Goal: Check status: Check status

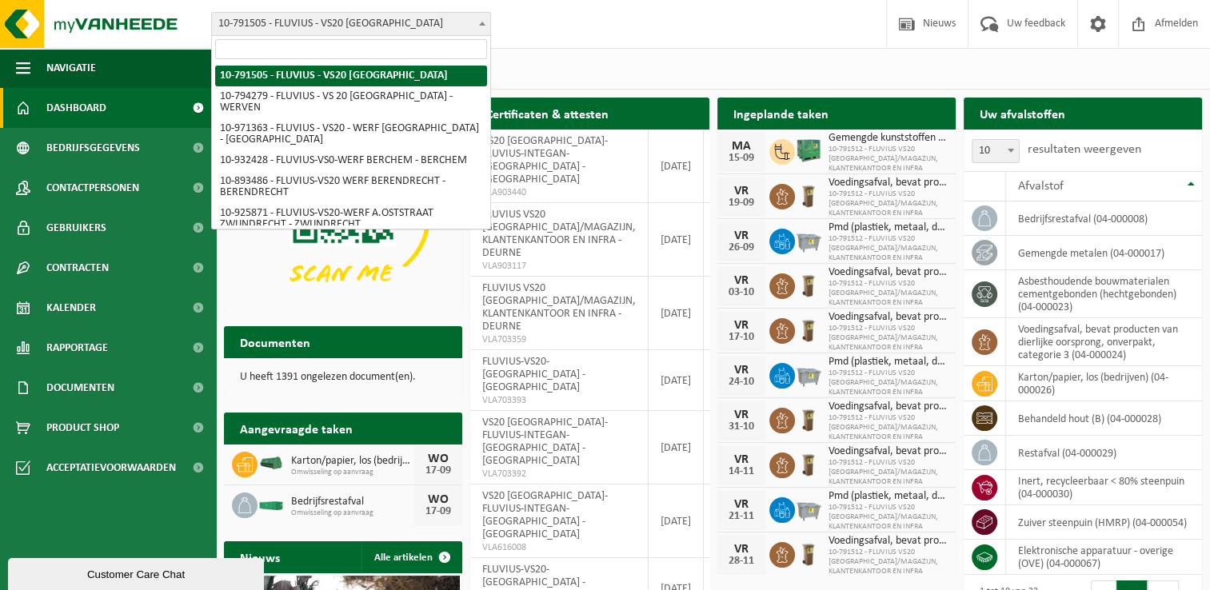
click at [481, 24] on b at bounding box center [482, 24] width 6 height 4
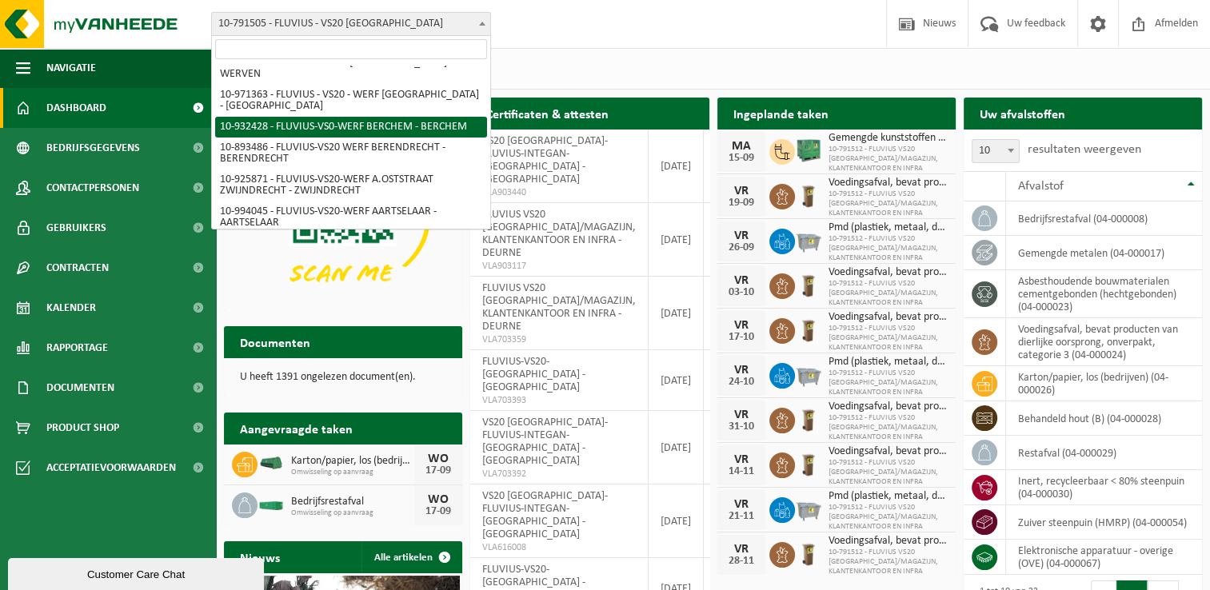
scroll to position [1658, 0]
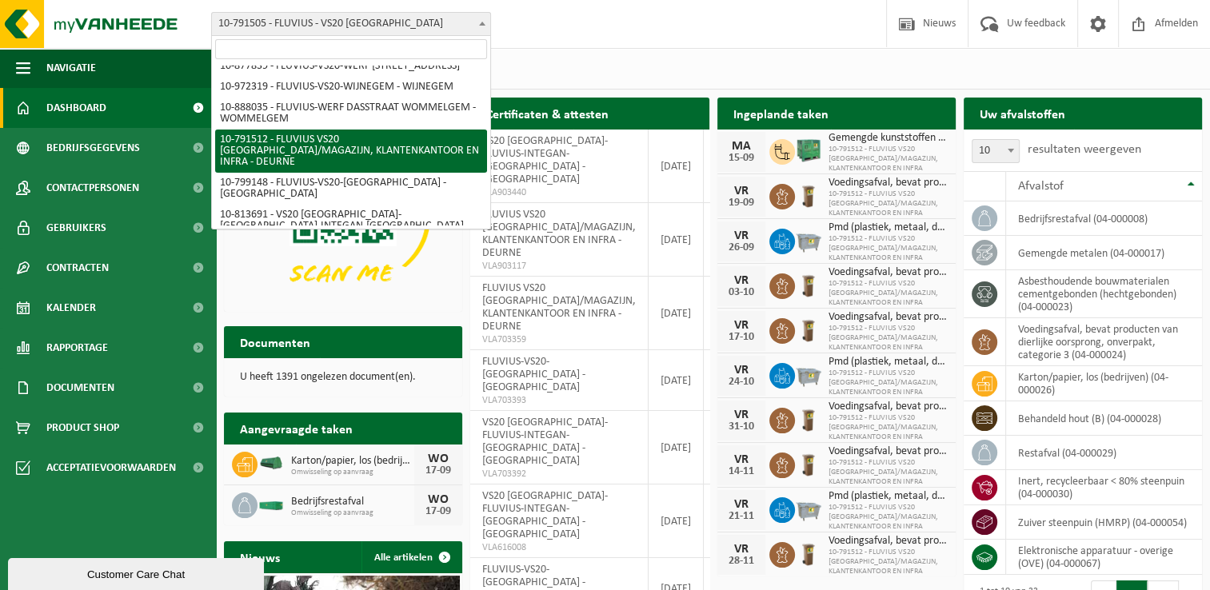
select select "30237"
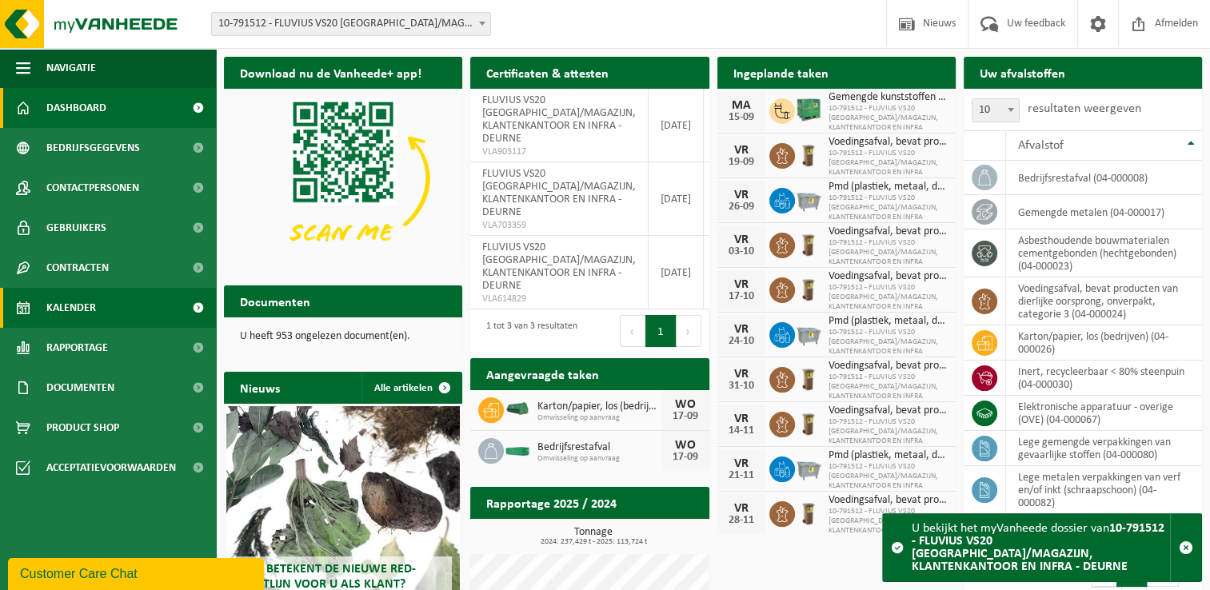
click at [98, 309] on link "Kalender" at bounding box center [108, 308] width 216 height 40
